Goal: Entertainment & Leisure: Consume media (video, audio)

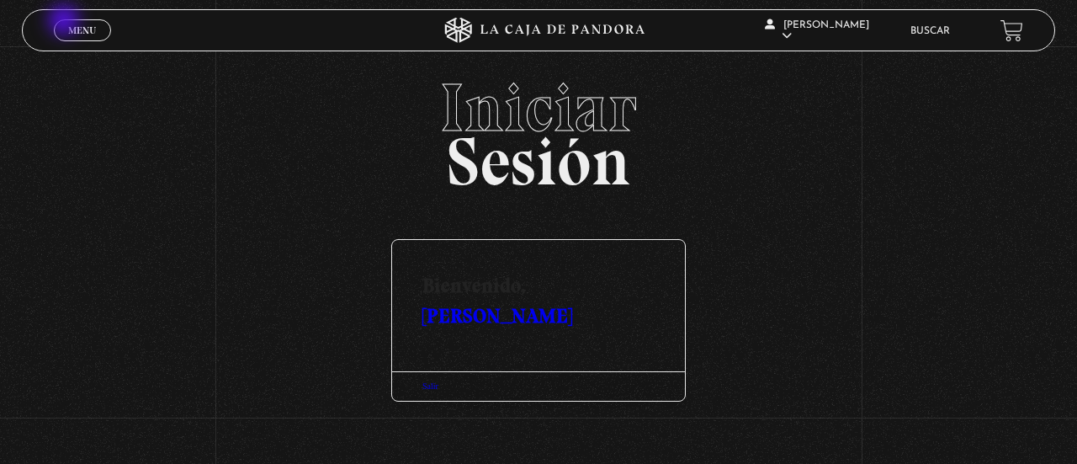
click at [66, 22] on link "Menu Cerrar" at bounding box center [82, 30] width 57 height 22
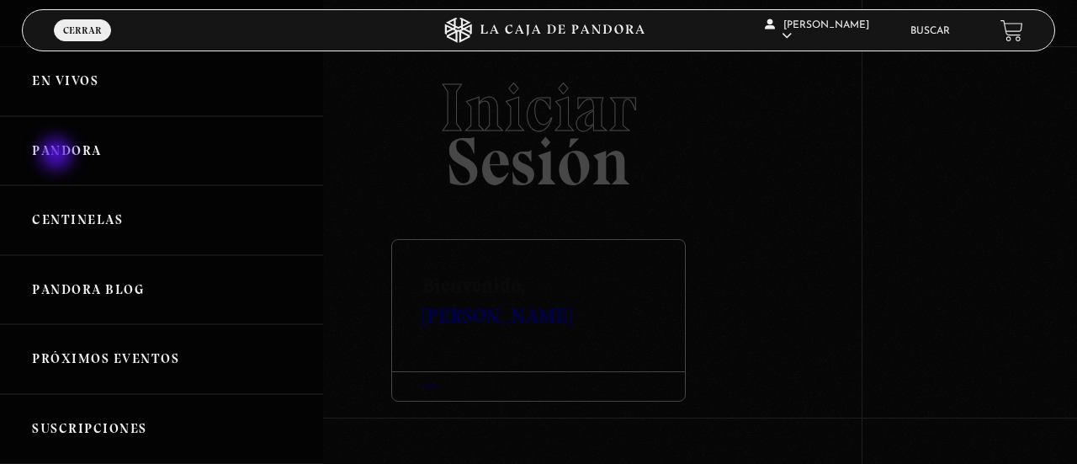
click at [58, 156] on link "Pandora" at bounding box center [161, 151] width 323 height 70
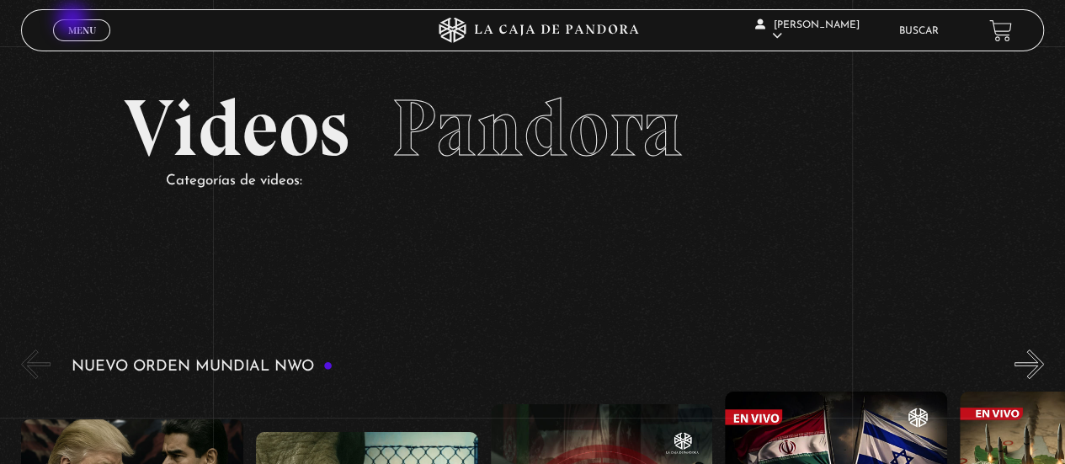
click at [74, 21] on link "Menu Cerrar" at bounding box center [81, 30] width 57 height 22
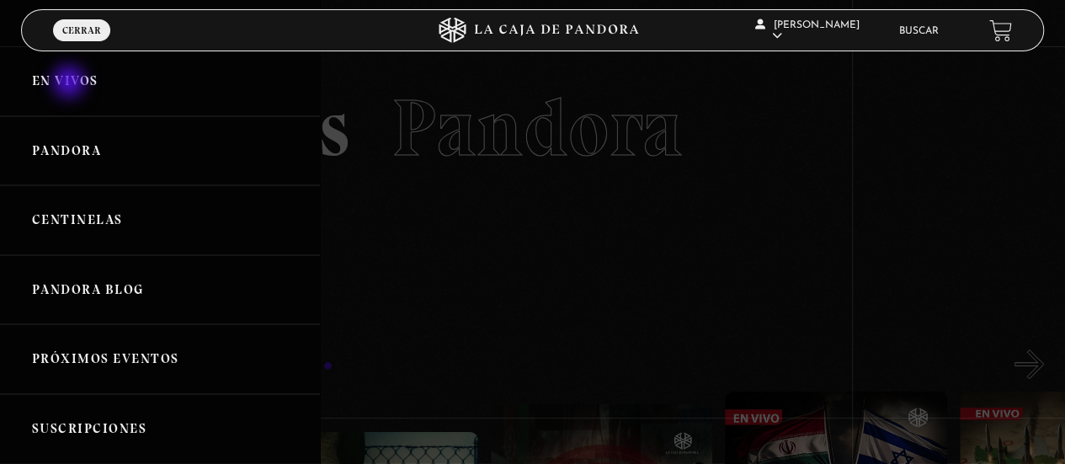
click at [71, 83] on link "En vivos" at bounding box center [160, 81] width 320 height 70
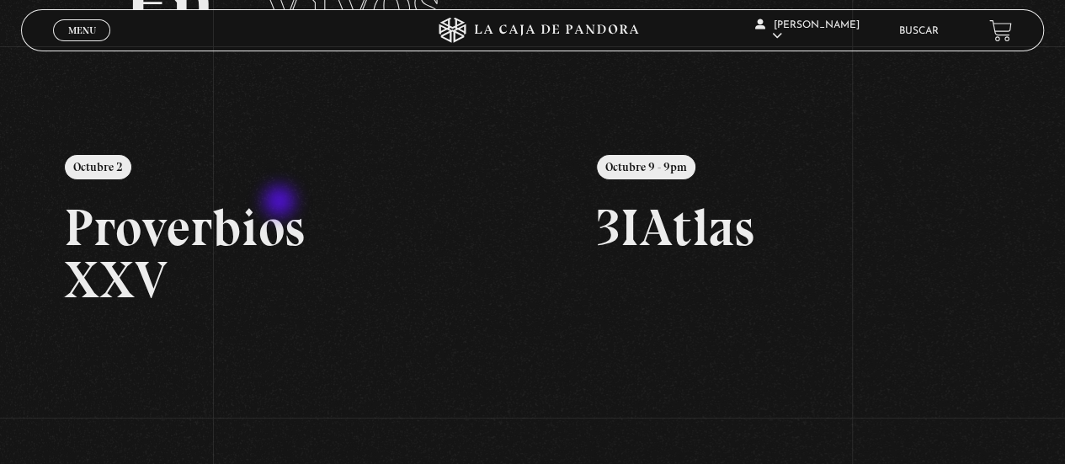
scroll to position [125, 0]
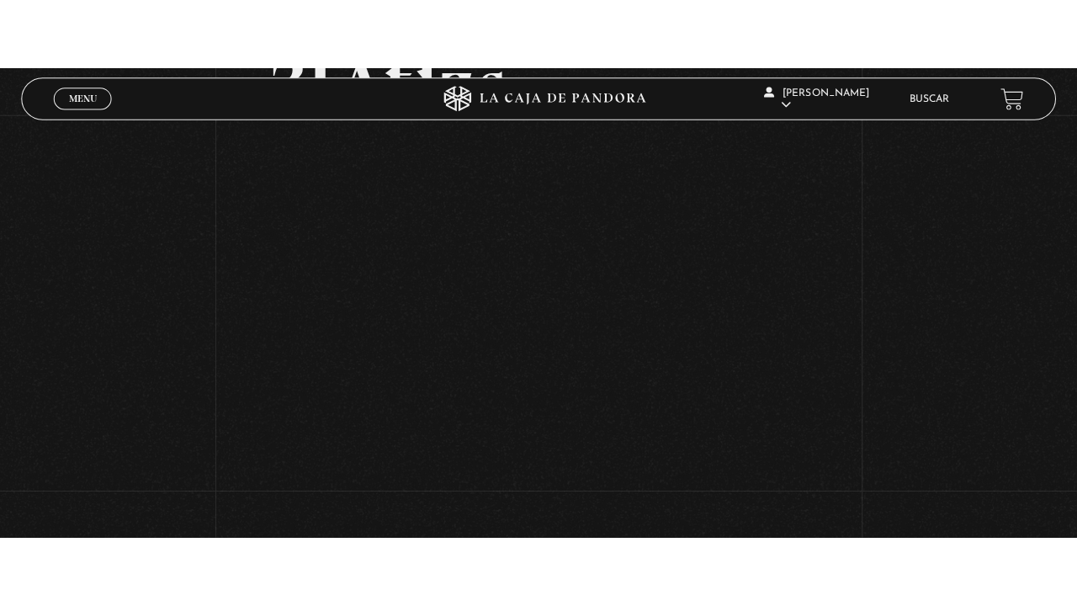
scroll to position [158, 0]
